Goal: Information Seeking & Learning: Check status

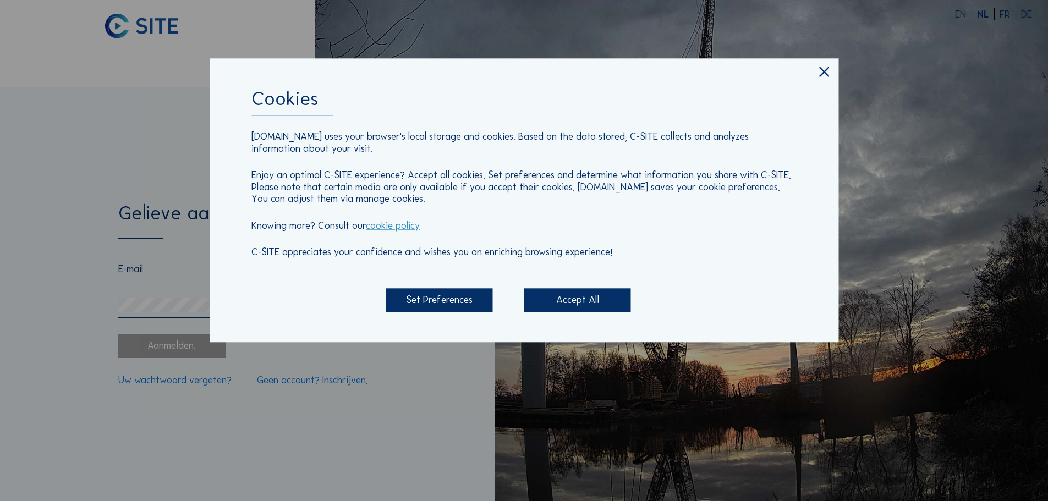
type input "[EMAIL_ADDRESS][DOMAIN_NAME]"
click at [572, 296] on div "Accept All" at bounding box center [577, 301] width 107 height 24
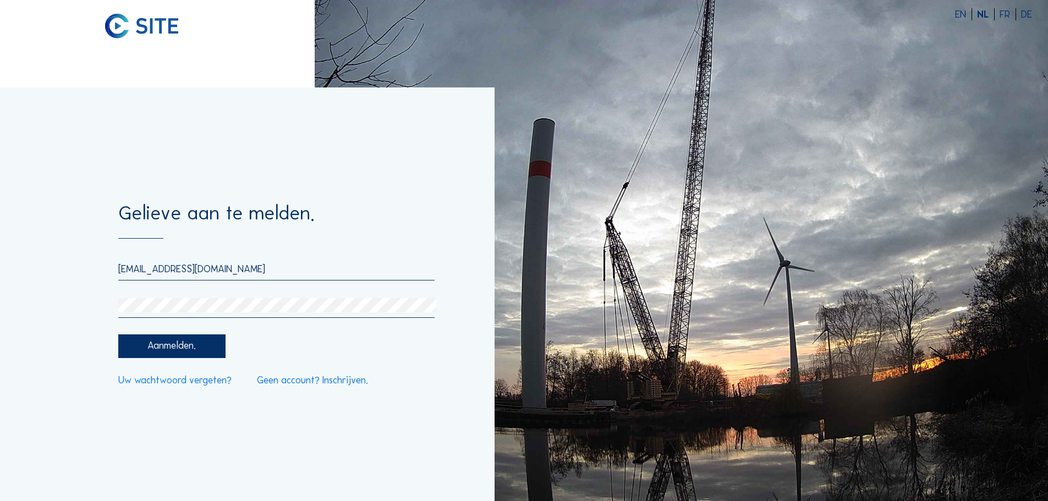
click at [184, 348] on div "Aanmelden." at bounding box center [171, 346] width 107 height 24
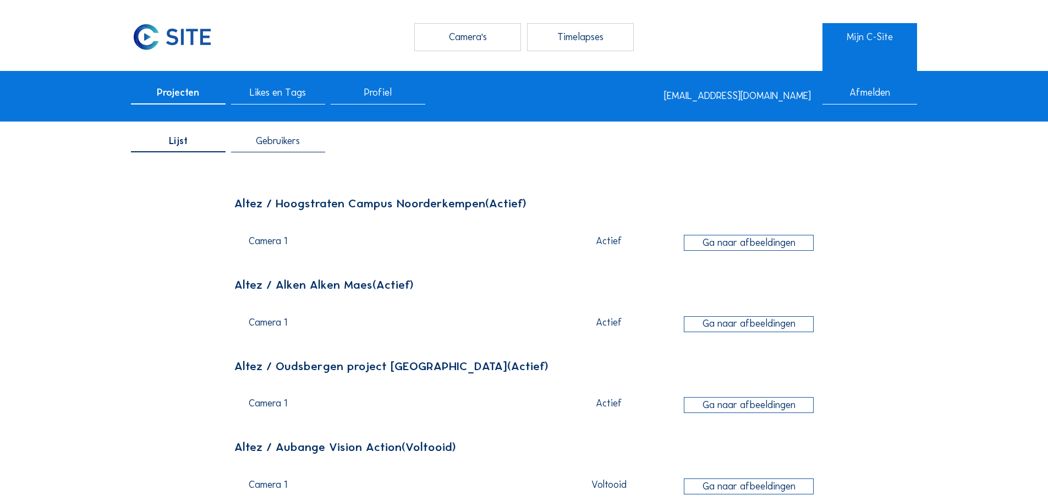
click at [460, 34] on div "Camera's" at bounding box center [467, 37] width 107 height 28
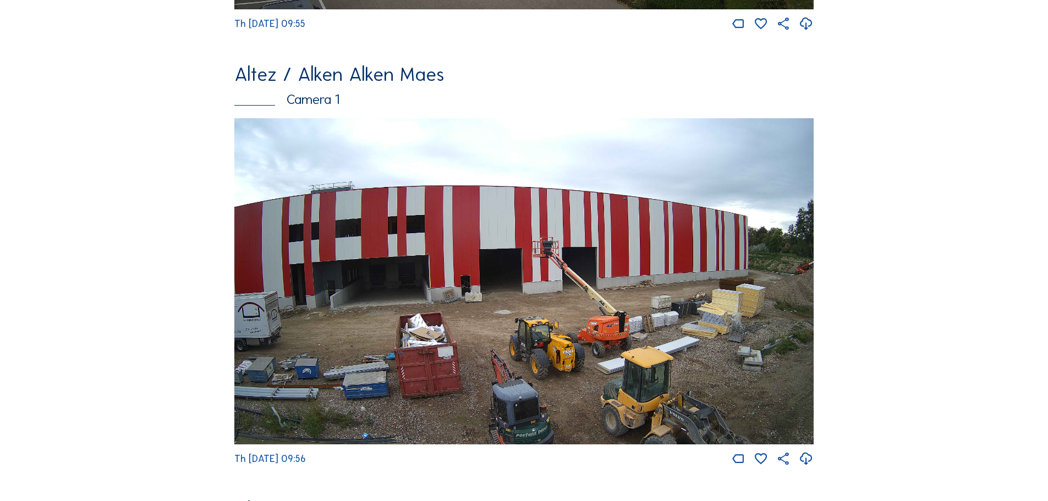
scroll to position [495, 0]
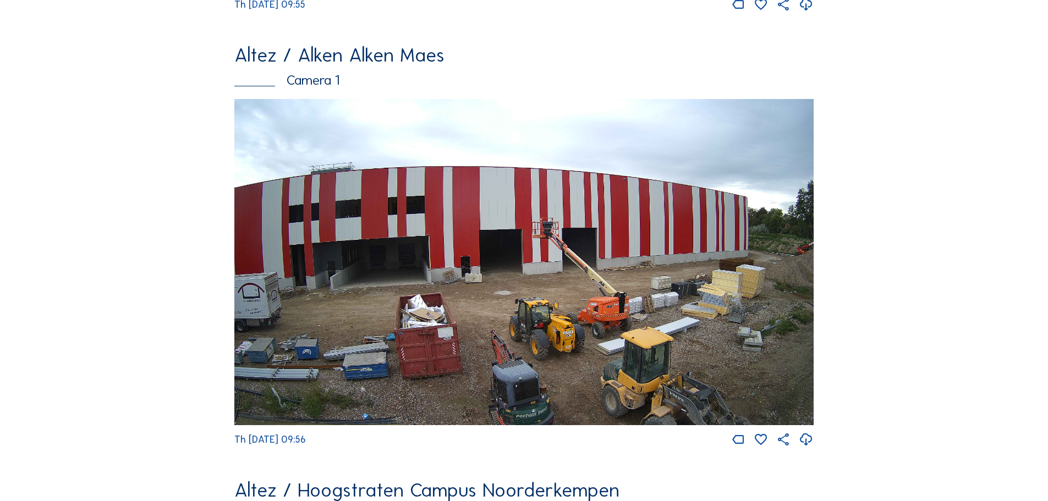
click at [617, 262] on img at bounding box center [523, 262] width 579 height 326
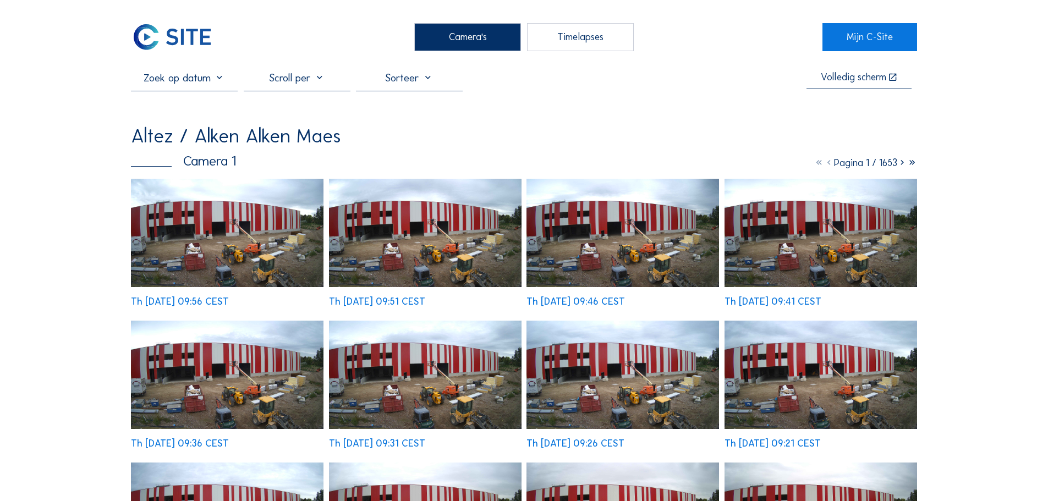
click at [238, 197] on img at bounding box center [227, 233] width 193 height 108
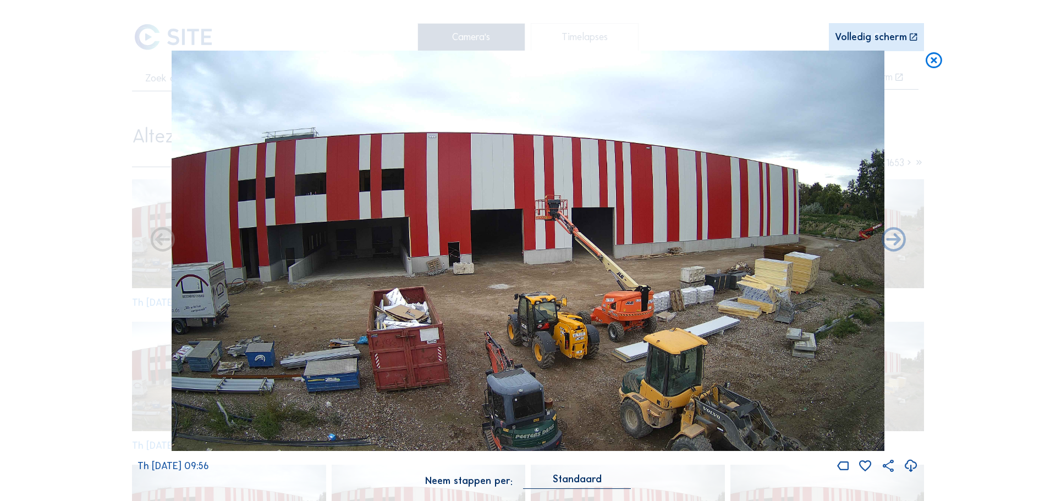
click at [933, 56] on icon at bounding box center [934, 61] width 20 height 20
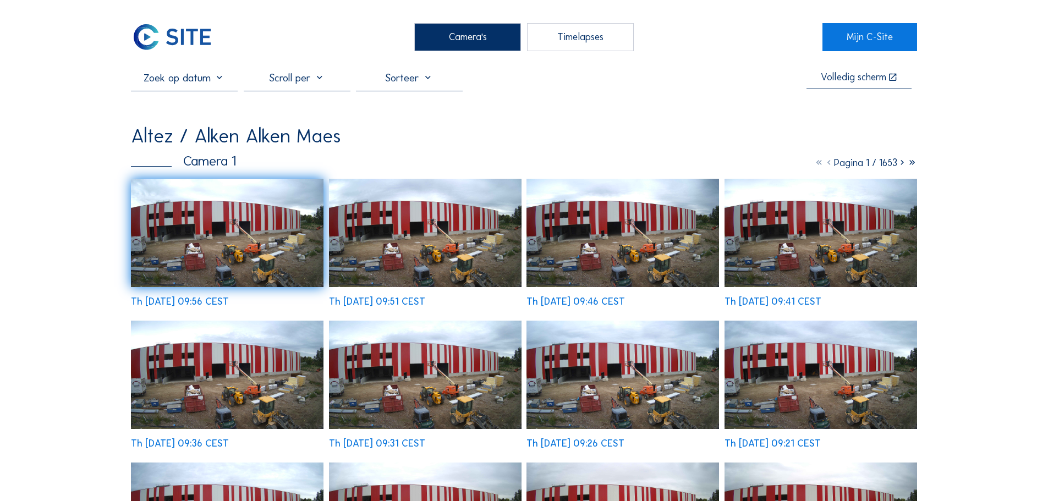
click at [233, 238] on img at bounding box center [227, 233] width 193 height 108
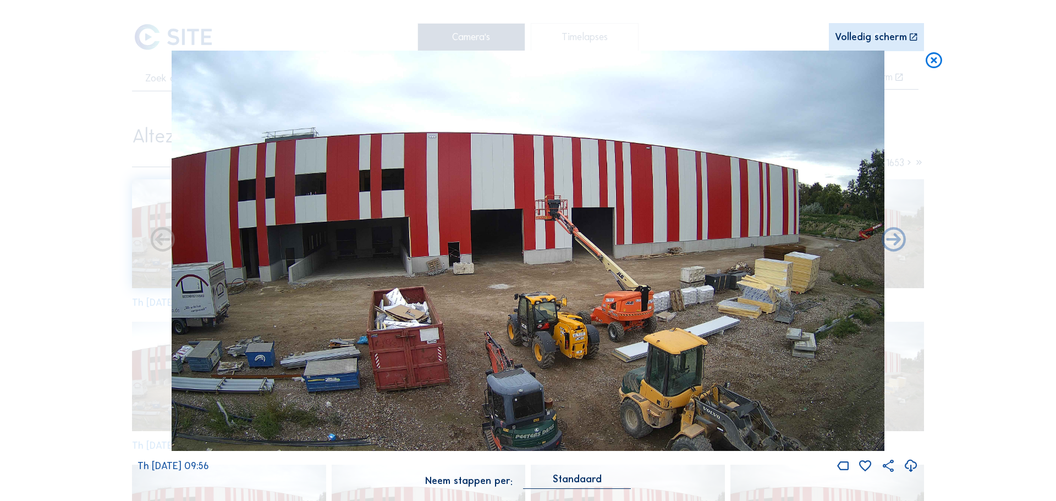
click at [913, 470] on icon at bounding box center [911, 467] width 15 height 18
click at [935, 61] on icon at bounding box center [934, 61] width 20 height 20
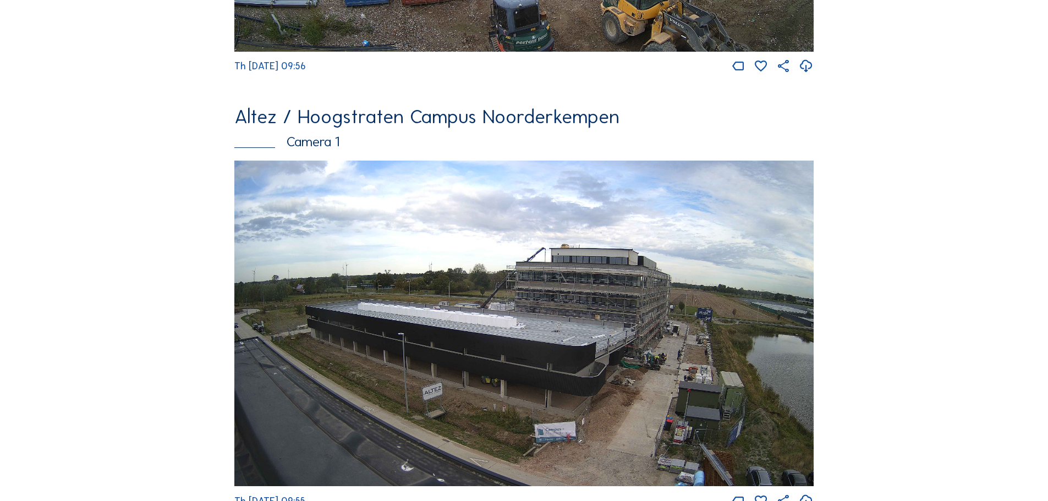
scroll to position [924, 0]
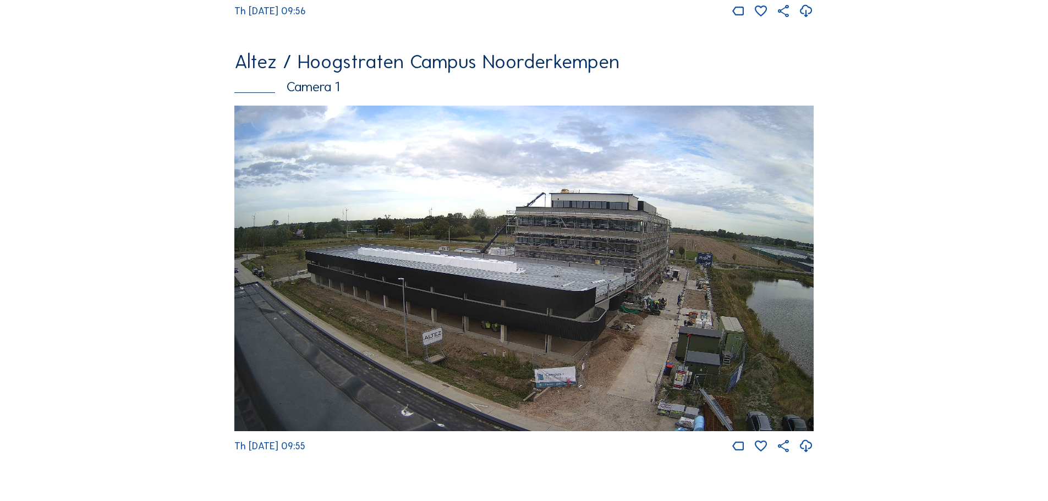
click at [809, 454] on icon at bounding box center [806, 447] width 15 height 18
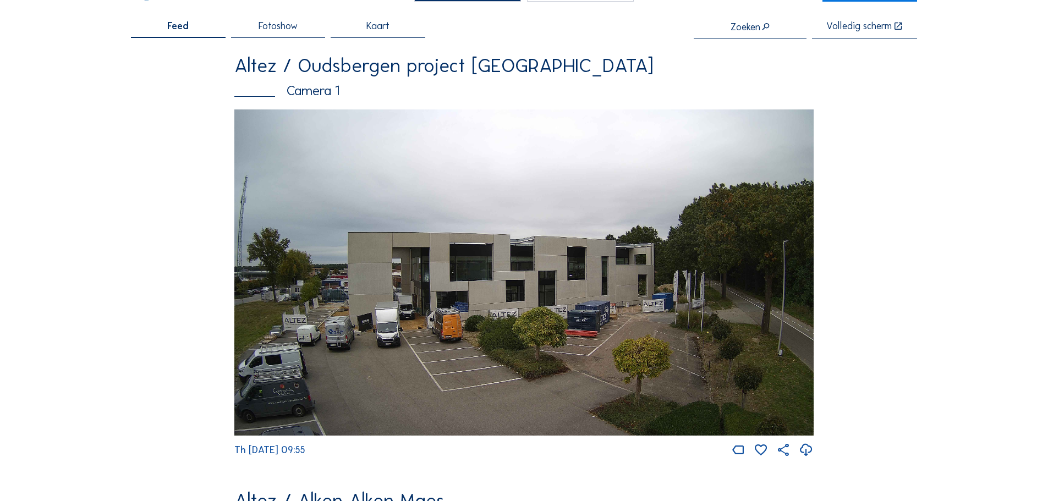
scroll to position [0, 0]
